Goal: Task Accomplishment & Management: Manage account settings

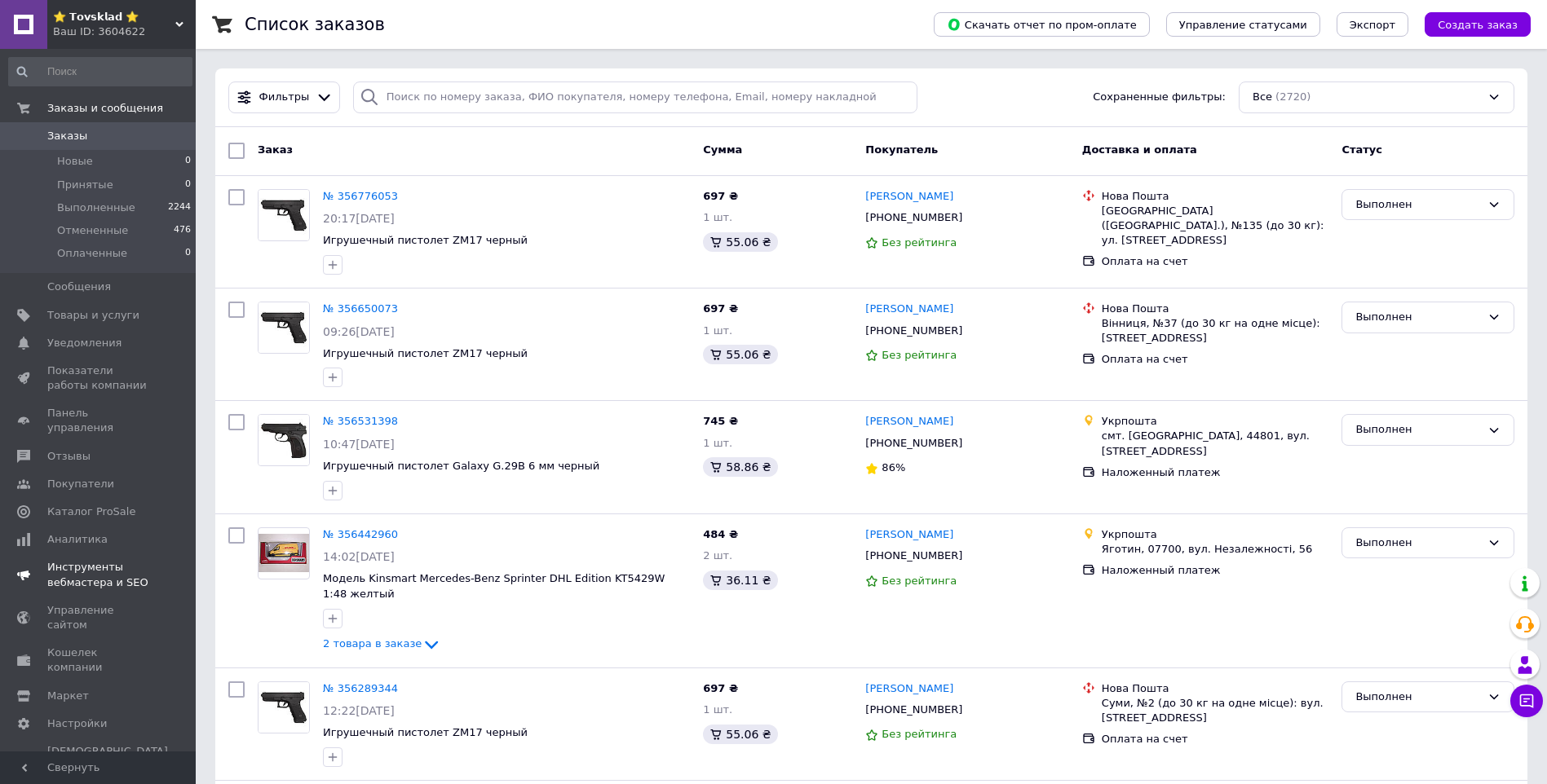
click at [62, 417] on span "Панель управления" at bounding box center [99, 421] width 103 height 29
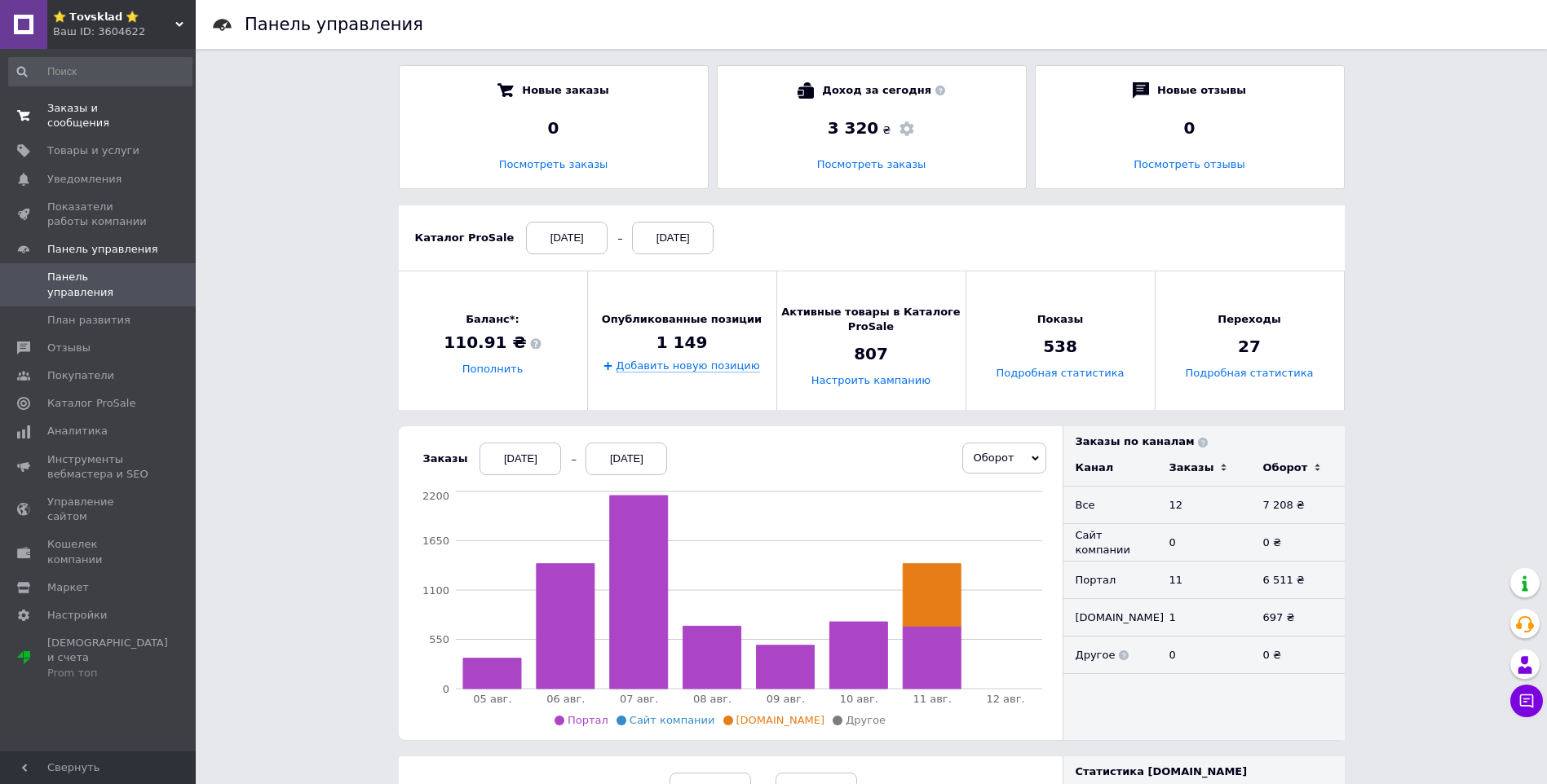
click at [87, 106] on span "Заказы и сообщения" at bounding box center [99, 115] width 103 height 29
